Goal: Information Seeking & Learning: Check status

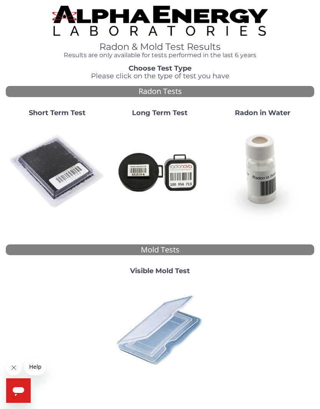
click at [58, 172] on img at bounding box center [57, 171] width 97 height 97
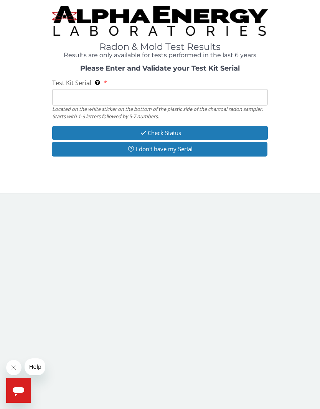
click at [77, 152] on button "I don't have my Serial" at bounding box center [160, 149] width 216 height 14
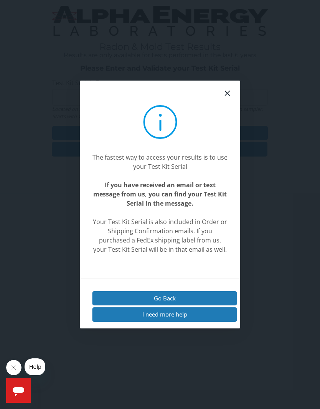
click at [231, 98] on icon at bounding box center [227, 93] width 9 height 9
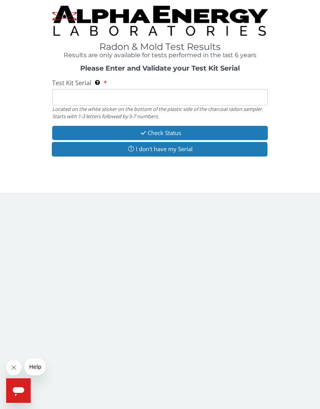
click at [89, 97] on input "Test Kit Serial Located on the white sticker on the bottom of the plastic side …" at bounding box center [160, 97] width 216 height 17
click at [79, 95] on input "Test Kit Serial Located on the white sticker on the bottom of the plastic side …" at bounding box center [160, 97] width 216 height 17
paste input "Your radon report is complete for Test Kit Serial # FE382997. It was sent to th…"
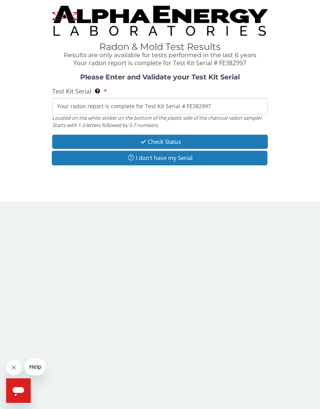
click at [181, 107] on input "Your radon report is complete for Test Kit Serial # FE382997" at bounding box center [160, 106] width 216 height 17
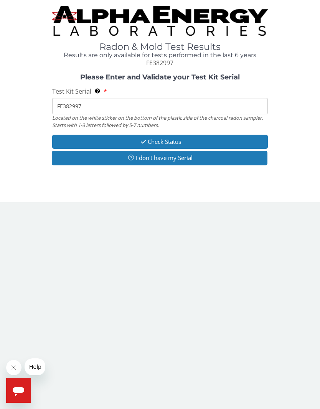
type input "FE382997"
click at [203, 140] on button "Check Status" at bounding box center [160, 142] width 216 height 14
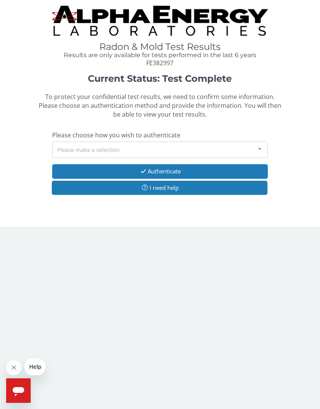
click at [261, 146] on div at bounding box center [259, 149] width 15 height 15
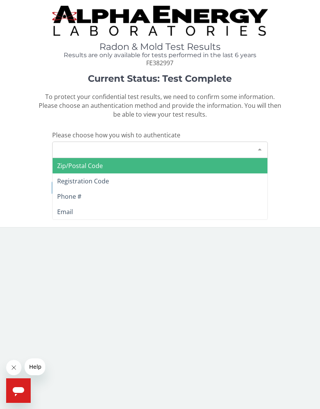
click at [75, 165] on span "Zip/Postal Code" at bounding box center [80, 166] width 46 height 8
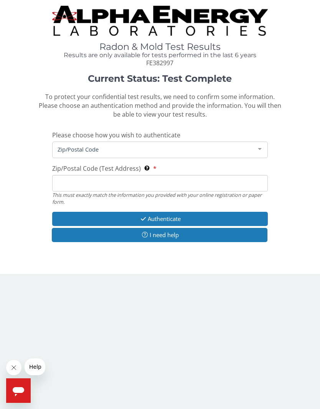
click at [78, 183] on input "Zip/Postal Code (Test Address) This must exactly match the information you prov…" at bounding box center [160, 183] width 216 height 17
type input "81623"
click at [199, 212] on button "Authenticate" at bounding box center [160, 219] width 216 height 14
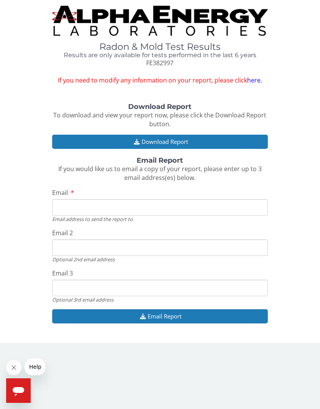
click at [222, 138] on button "Download Report" at bounding box center [160, 142] width 216 height 14
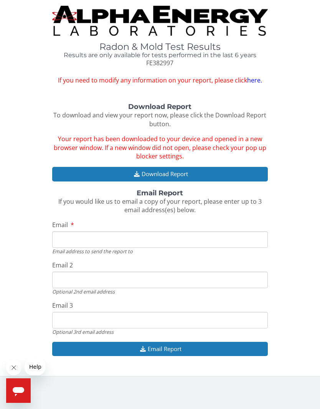
click at [212, 234] on input "Email" at bounding box center [160, 240] width 216 height 17
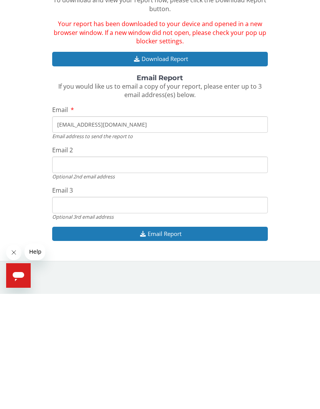
type input "[EMAIL_ADDRESS][DOMAIN_NAME]"
click at [96, 342] on button "Email Report" at bounding box center [160, 349] width 216 height 14
